Goal: Task Accomplishment & Management: Manage account settings

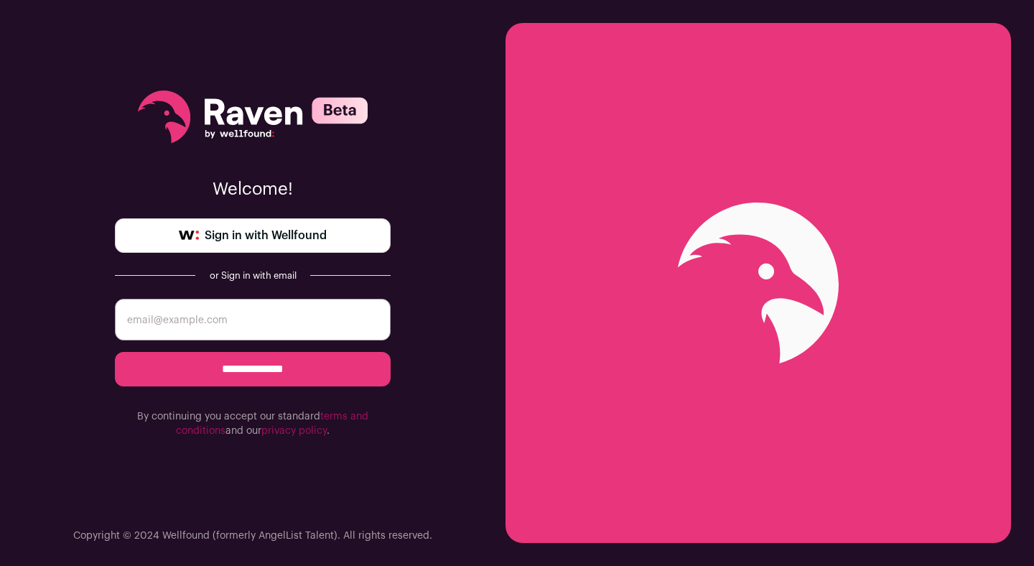
click at [324, 241] on span "Sign in with Wellfound" at bounding box center [266, 235] width 122 height 17
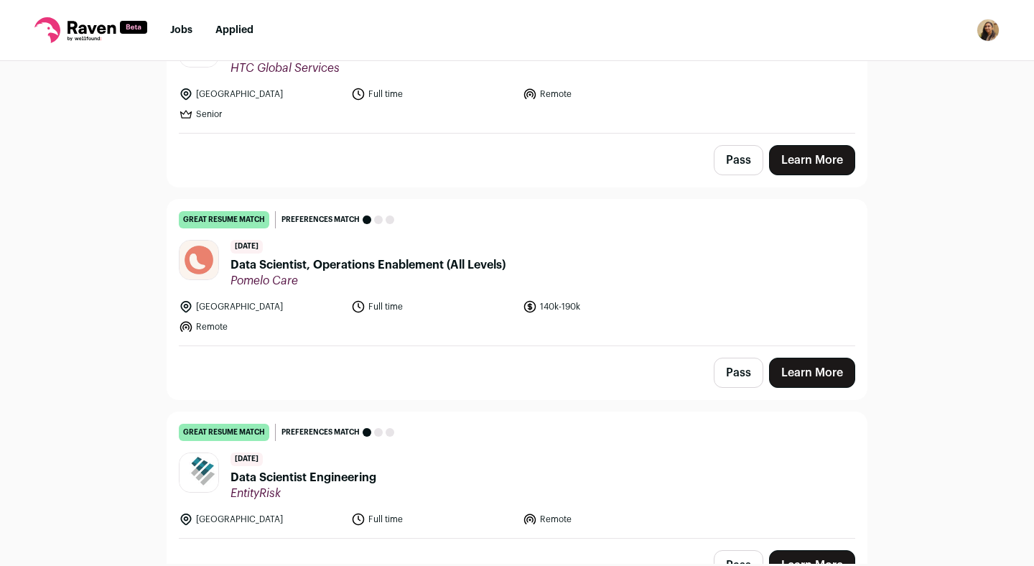
scroll to position [1070, 0]
click at [983, 27] on img "Open dropdown" at bounding box center [988, 30] width 23 height 23
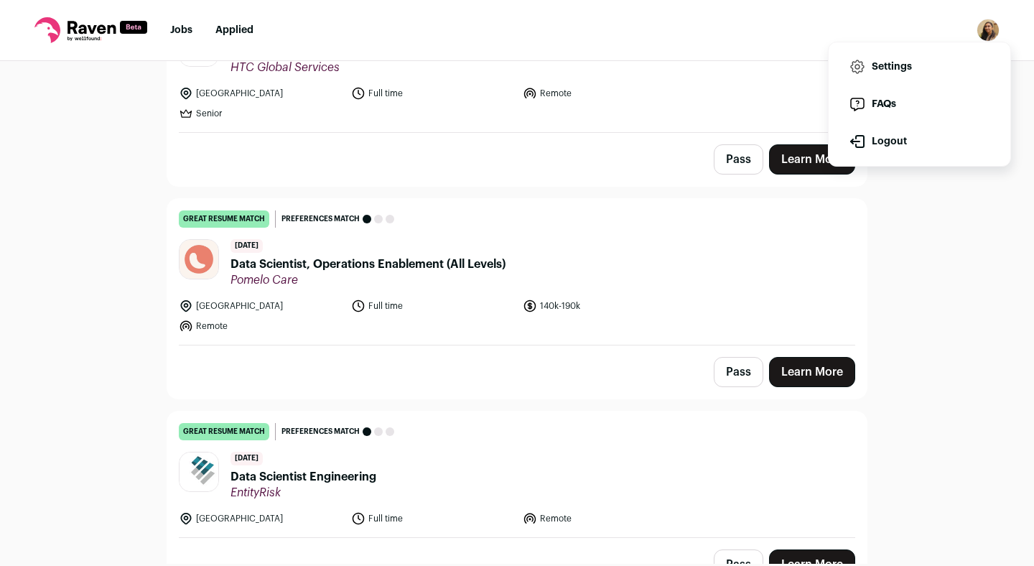
click at [871, 61] on link "Settings" at bounding box center [920, 67] width 159 height 34
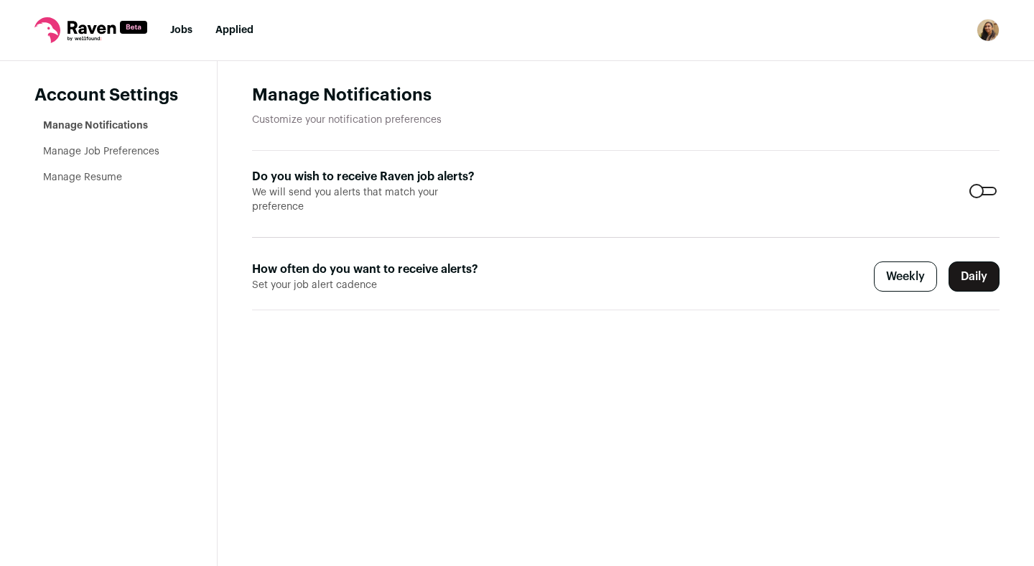
click at [149, 154] on link "Manage Job Preferences" at bounding box center [101, 152] width 116 height 10
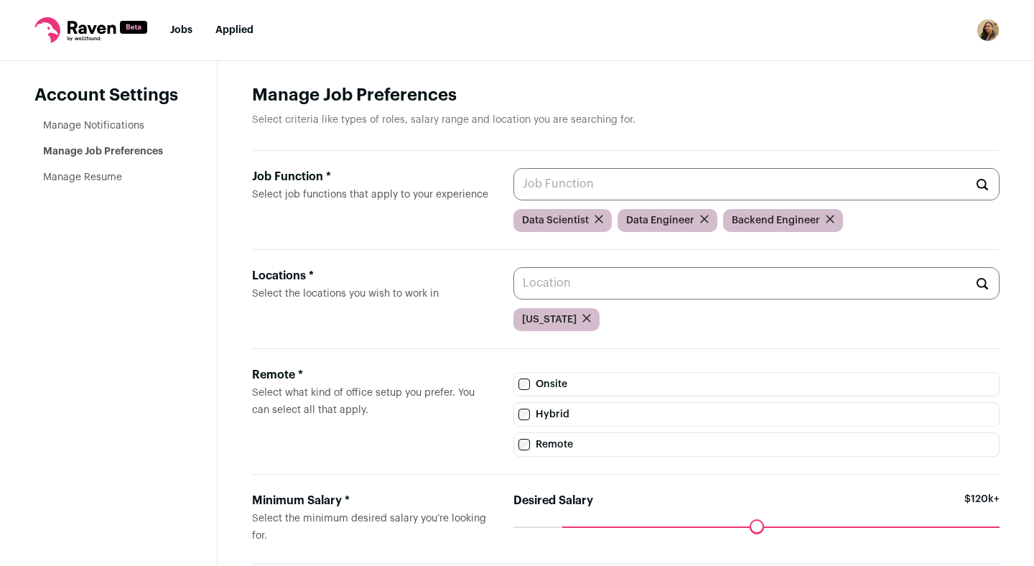
click at [93, 179] on link "Manage Resume" at bounding box center [82, 177] width 79 height 10
